Goal: Task Accomplishment & Management: Use online tool/utility

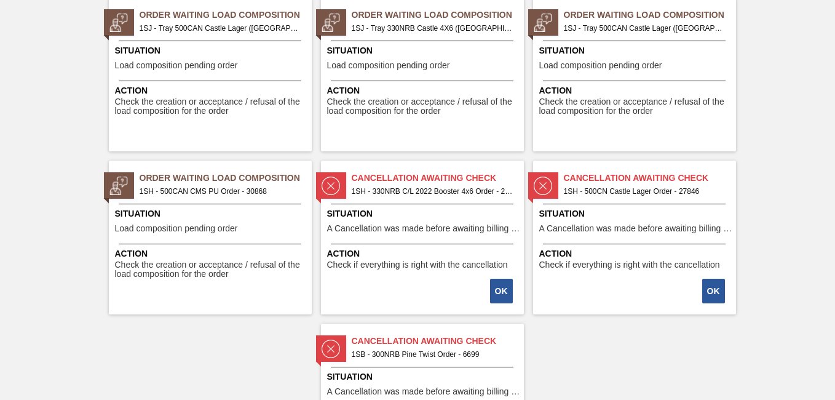
scroll to position [307, 0]
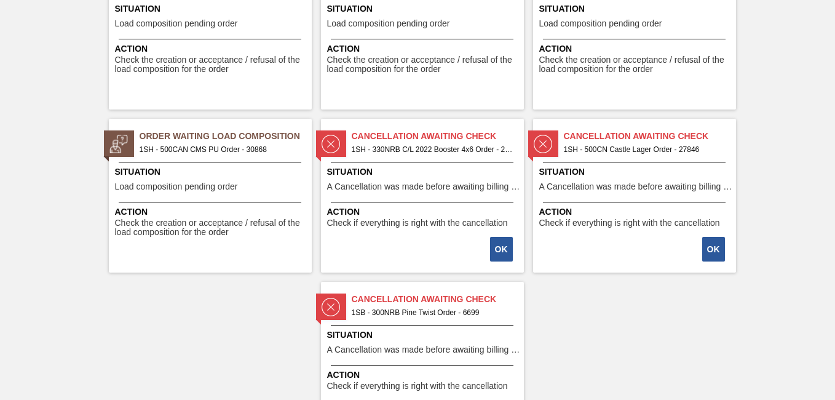
click at [192, 148] on span "1SH - 500CAN CMS PU Order - 30868" at bounding box center [221, 150] width 162 height 14
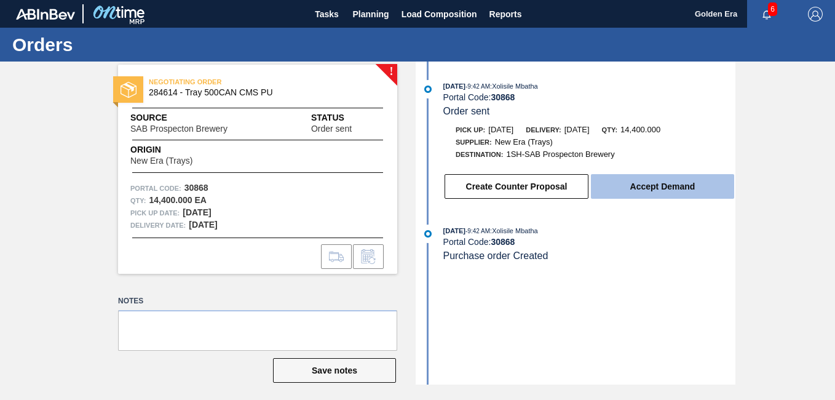
click at [634, 191] on button "Accept Demand" at bounding box center [662, 186] width 143 height 25
click at [655, 191] on button "Accept Demand" at bounding box center [662, 186] width 143 height 25
click at [661, 191] on button "Accept Demand" at bounding box center [662, 186] width 143 height 25
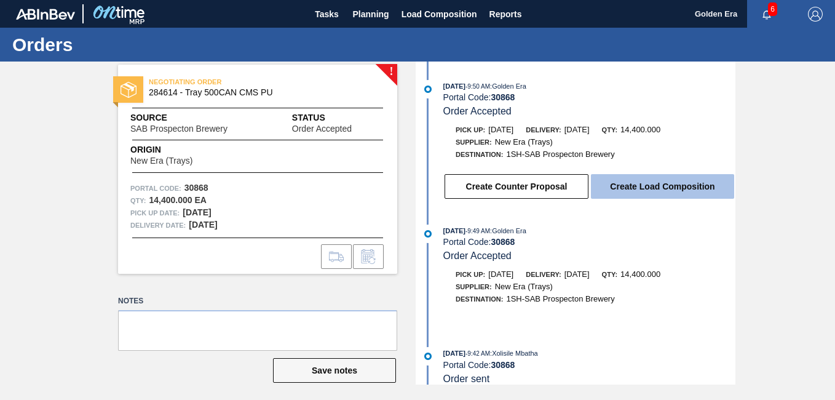
click at [654, 189] on button "Create Load Composition" at bounding box center [662, 186] width 143 height 25
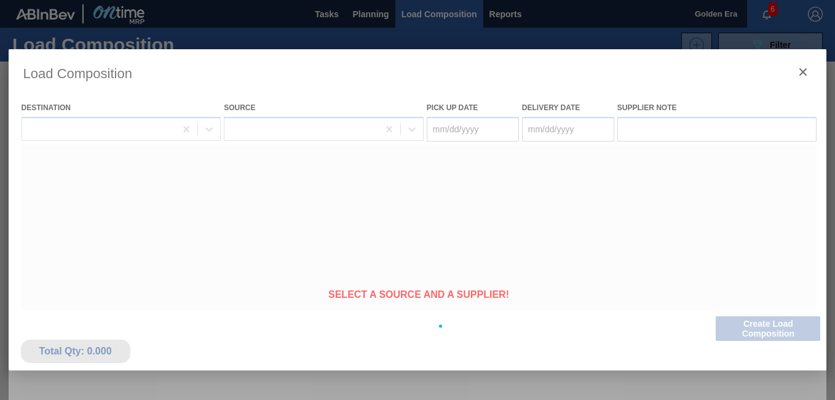
type Date "[DATE]"
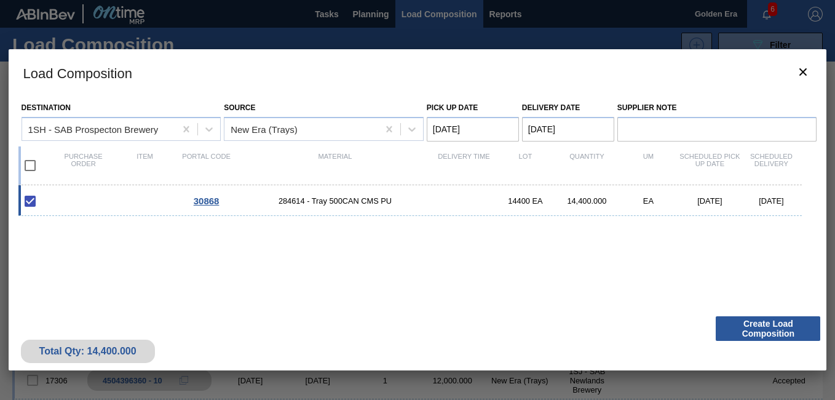
click at [31, 170] on input "checkbox" at bounding box center [30, 165] width 26 height 26
click at [751, 332] on button "Create Load Composition" at bounding box center [767, 328] width 104 height 25
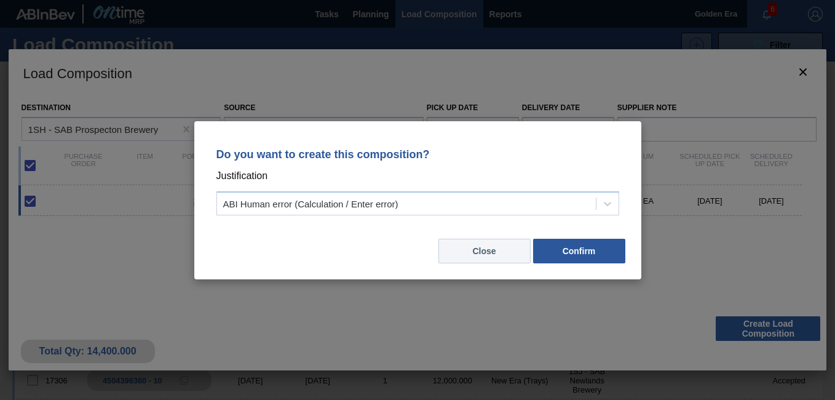
click at [459, 254] on button "Close" at bounding box center [484, 250] width 92 height 25
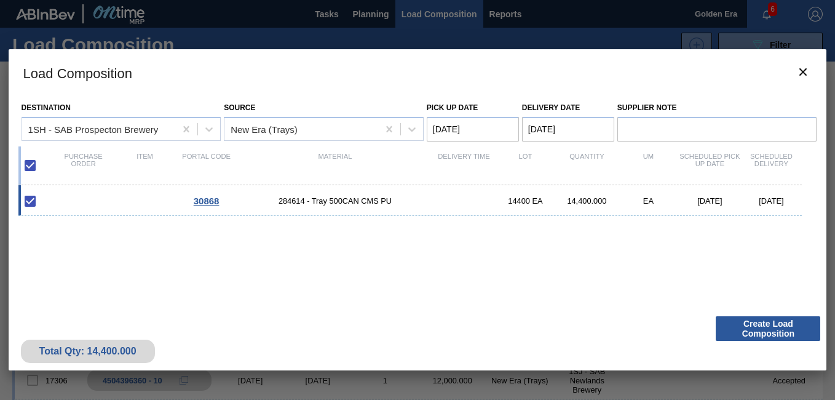
click at [26, 162] on input "checkbox" at bounding box center [30, 165] width 26 height 26
checkbox input "false"
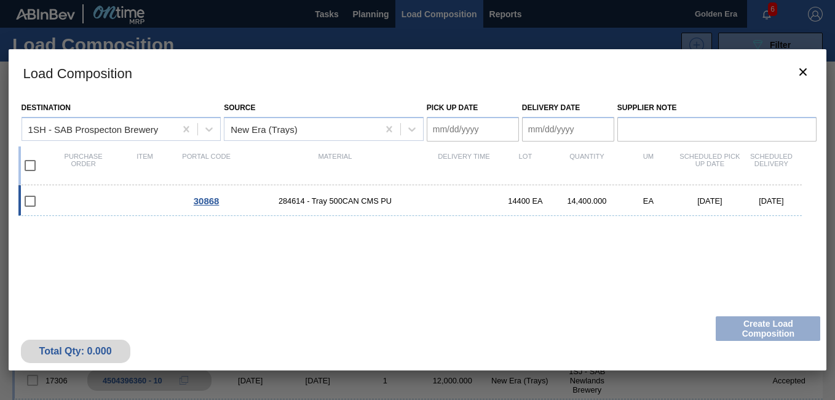
click at [30, 205] on input "checkbox" at bounding box center [30, 201] width 26 height 26
click at [30, 203] on input "checkbox" at bounding box center [30, 201] width 26 height 26
checkbox input "false"
click at [803, 69] on icon "botão de ícone" at bounding box center [802, 72] width 15 height 15
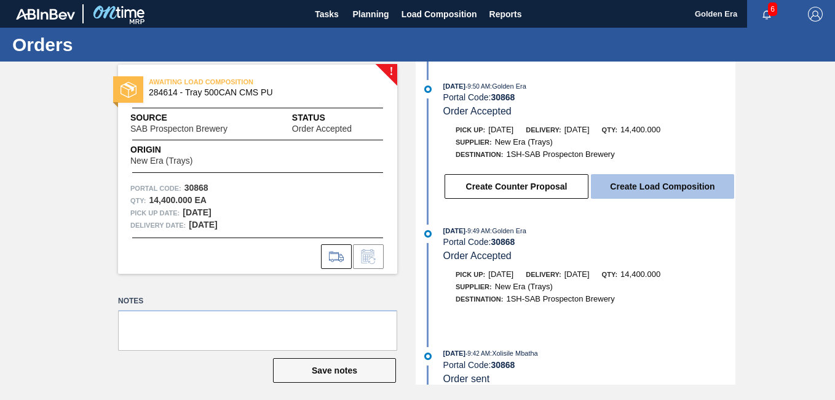
click at [643, 193] on button "Create Load Composition" at bounding box center [662, 186] width 143 height 25
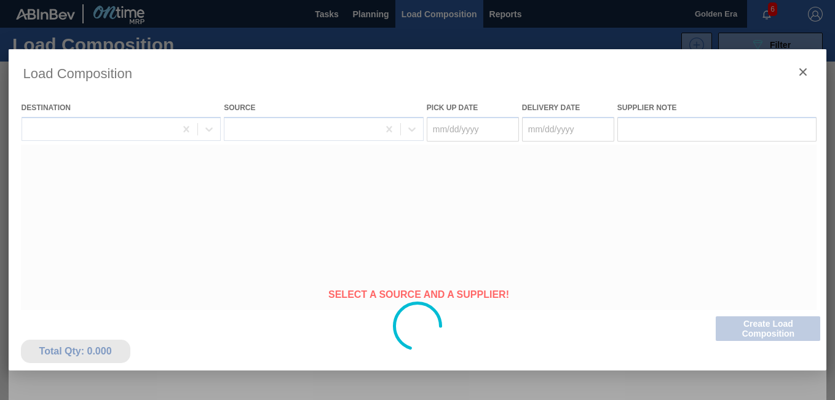
type Date "[DATE]"
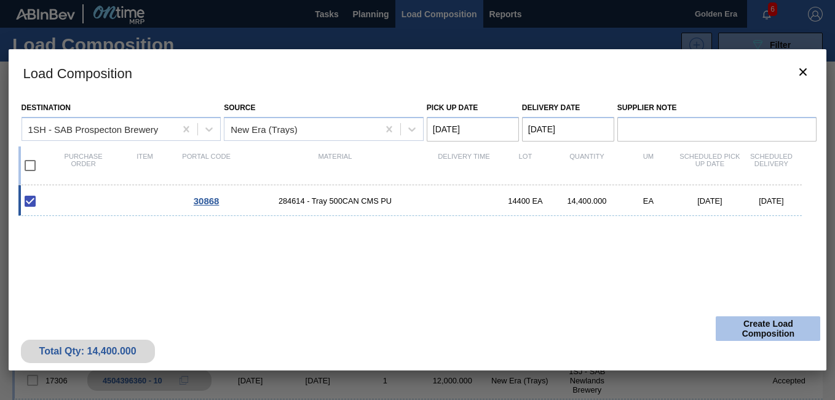
click at [768, 325] on button "Create Load Composition" at bounding box center [767, 328] width 104 height 25
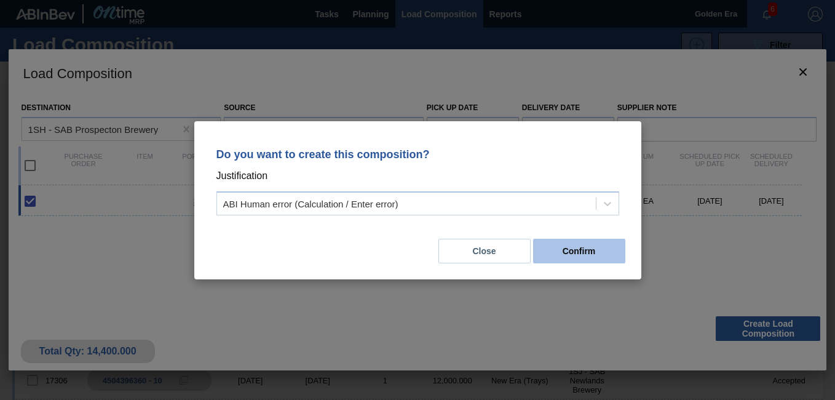
click at [591, 251] on button "Confirm" at bounding box center [579, 250] width 92 height 25
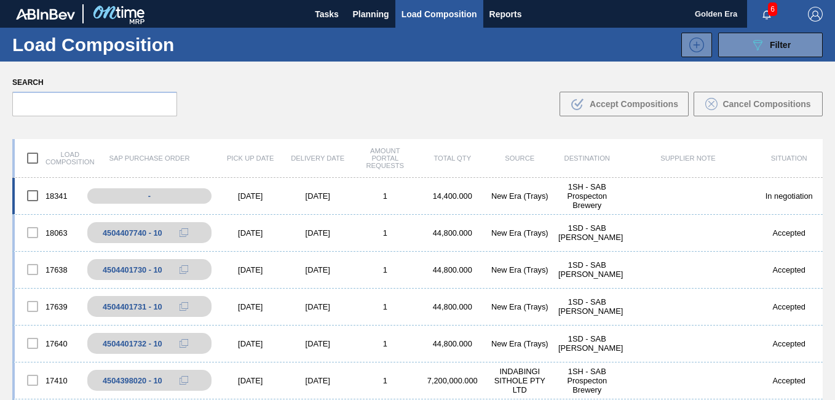
click at [31, 195] on input "checkbox" at bounding box center [33, 196] width 26 height 26
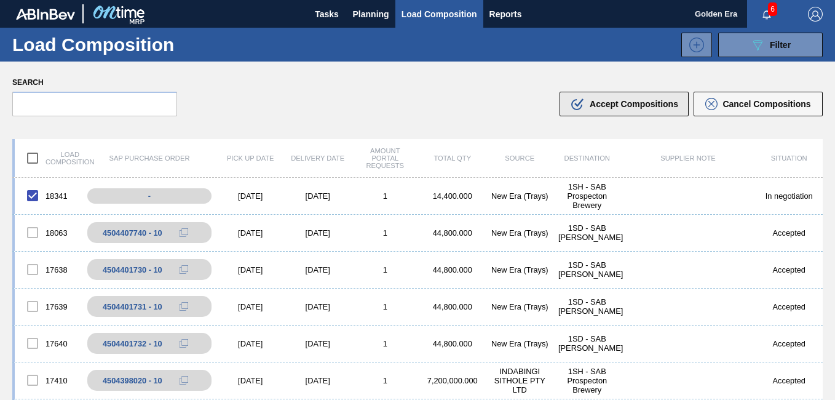
click at [628, 105] on span "Accept Compositions" at bounding box center [633, 104] width 89 height 10
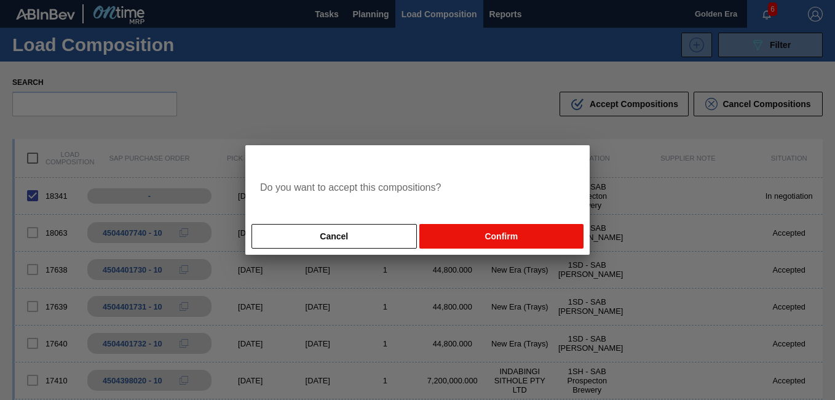
click at [503, 236] on button "Confirm" at bounding box center [501, 236] width 164 height 25
checkbox input "false"
